Goal: Subscribe to service/newsletter

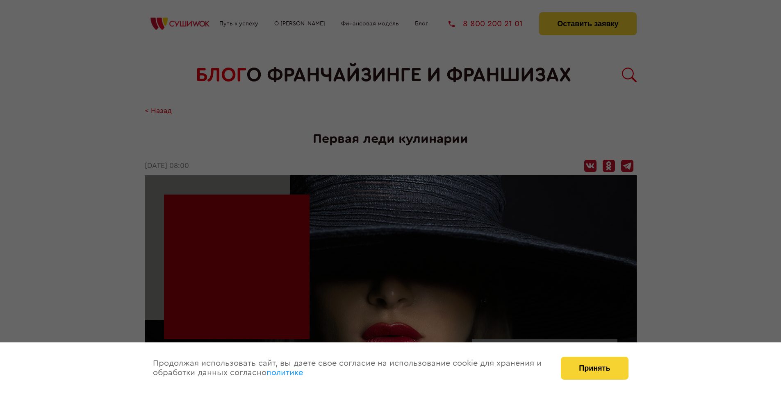
scroll to position [1227, 0]
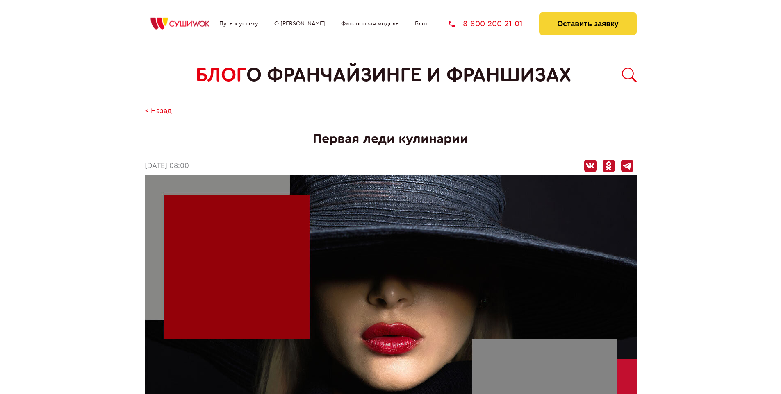
scroll to position [1227, 0]
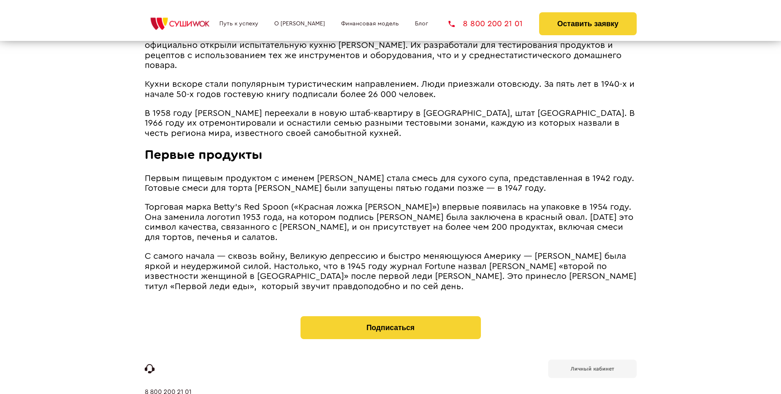
click at [592, 367] on b "Личный кабинет" at bounding box center [592, 369] width 43 height 5
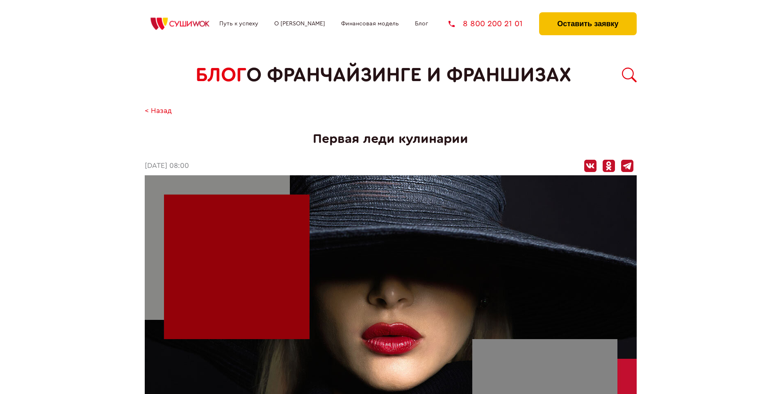
click at [588, 14] on button "Оставить заявку" at bounding box center [587, 23] width 97 height 23
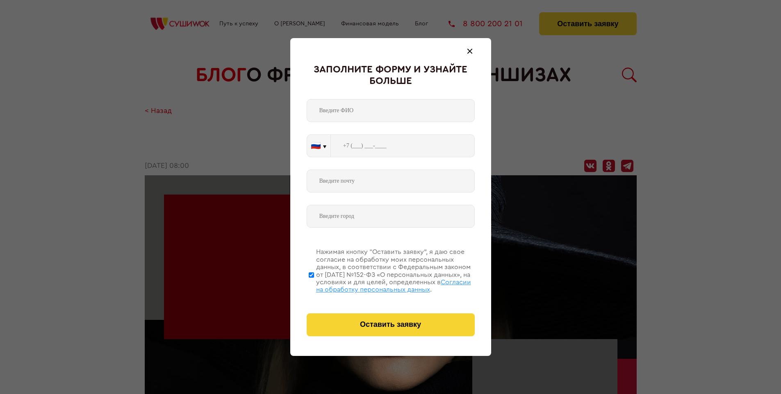
click at [380, 285] on span "Согласии на обработку персональных данных" at bounding box center [393, 286] width 155 height 14
click at [314, 285] on input "Нажимая кнопку “Оставить заявку”, я даю свое согласие на обработку моих персона…" at bounding box center [311, 275] width 5 height 66
checkbox input "false"
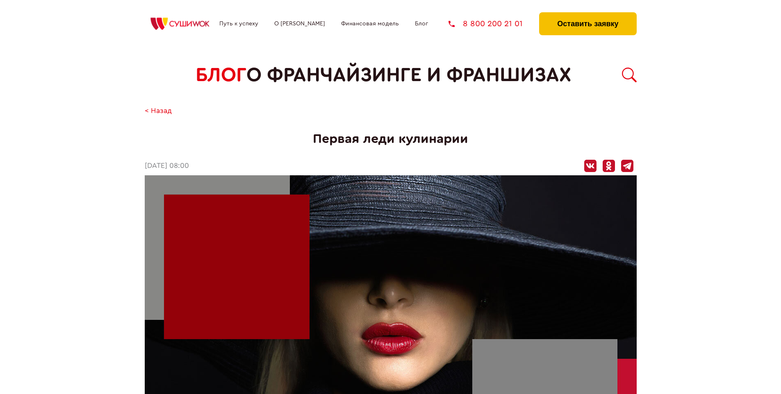
click at [588, 14] on button "Оставить заявку" at bounding box center [587, 23] width 97 height 23
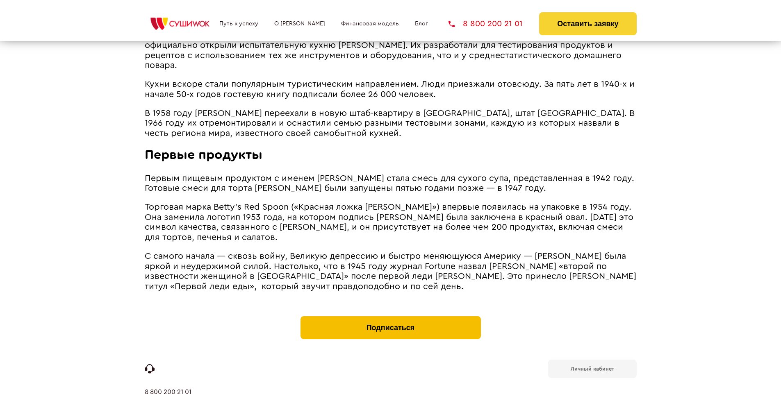
click at [390, 317] on button "Подписаться" at bounding box center [391, 328] width 180 height 23
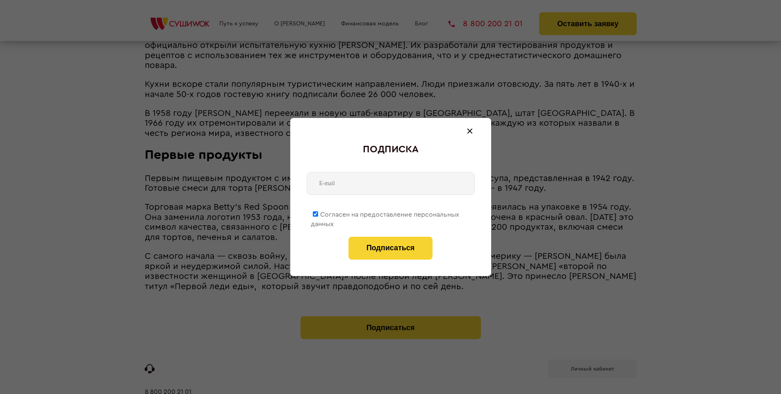
click at [385, 213] on span "Согласен на предоставление персональных данных" at bounding box center [385, 220] width 148 height 16
click at [318, 213] on input "Согласен на предоставление персональных данных" at bounding box center [315, 214] width 5 height 5
checkbox input "false"
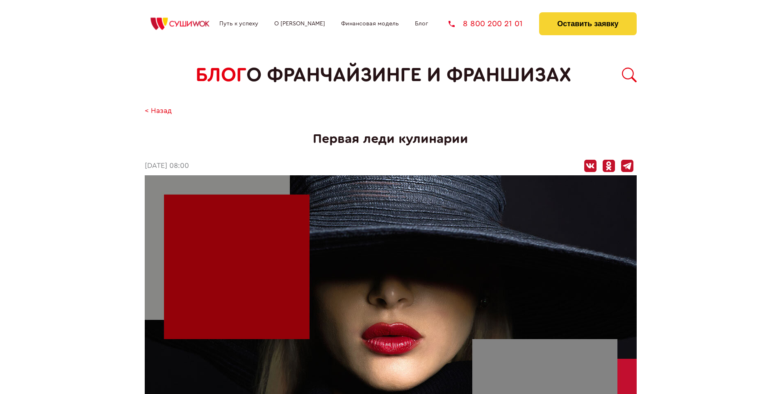
scroll to position [1227, 0]
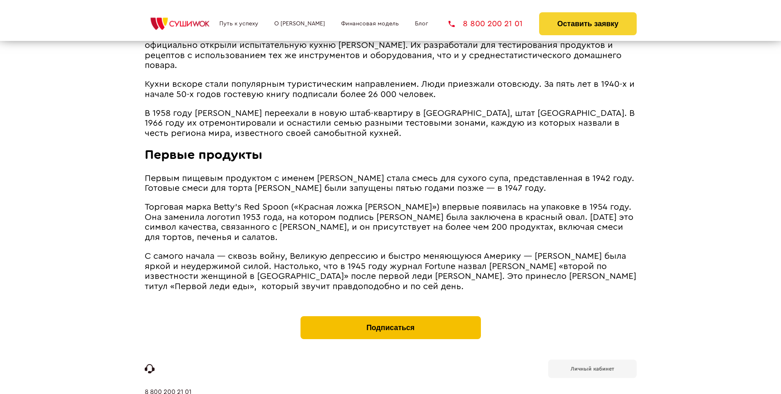
click at [390, 317] on button "Подписаться" at bounding box center [391, 328] width 180 height 23
